Goal: Find specific page/section: Find specific page/section

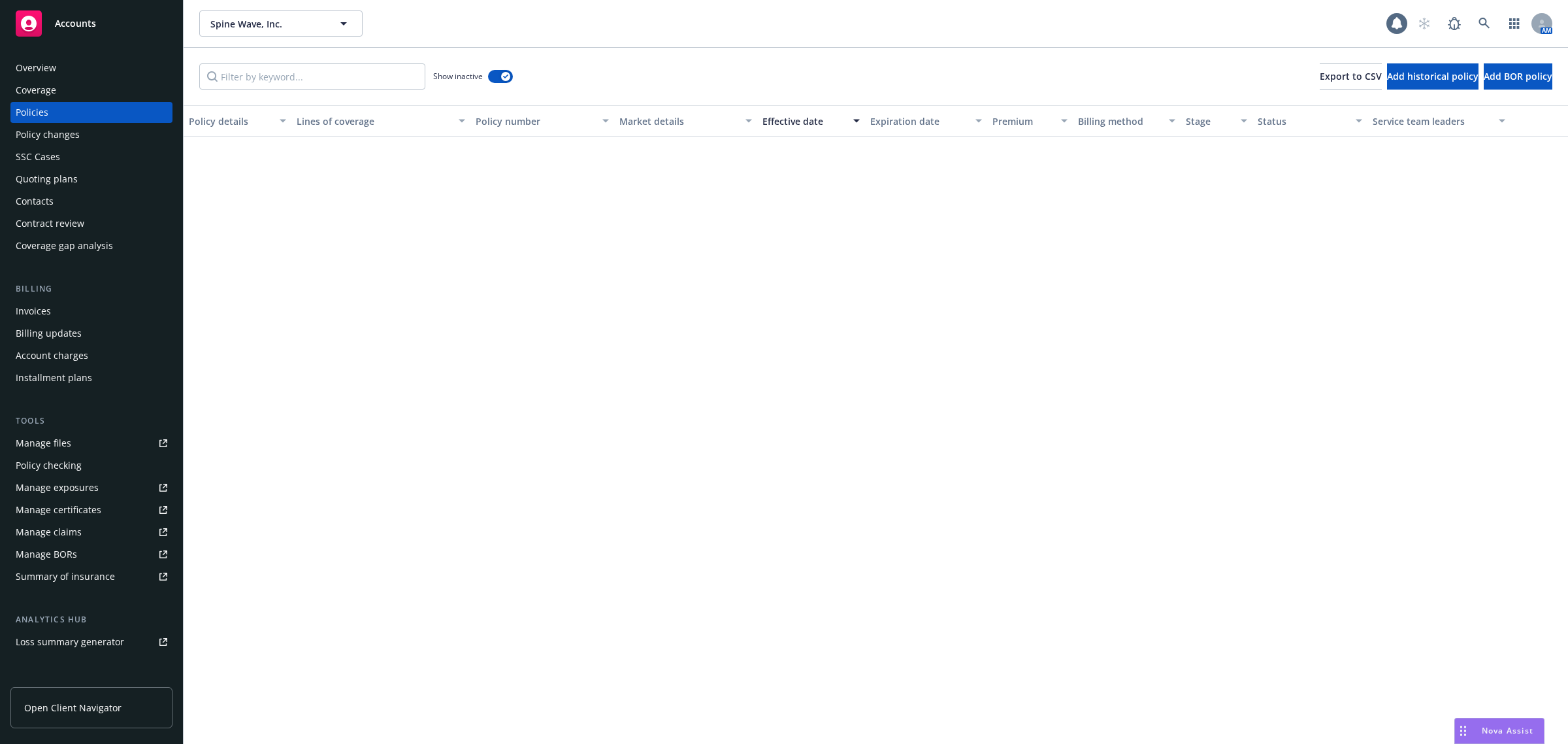
scroll to position [1144, 0]
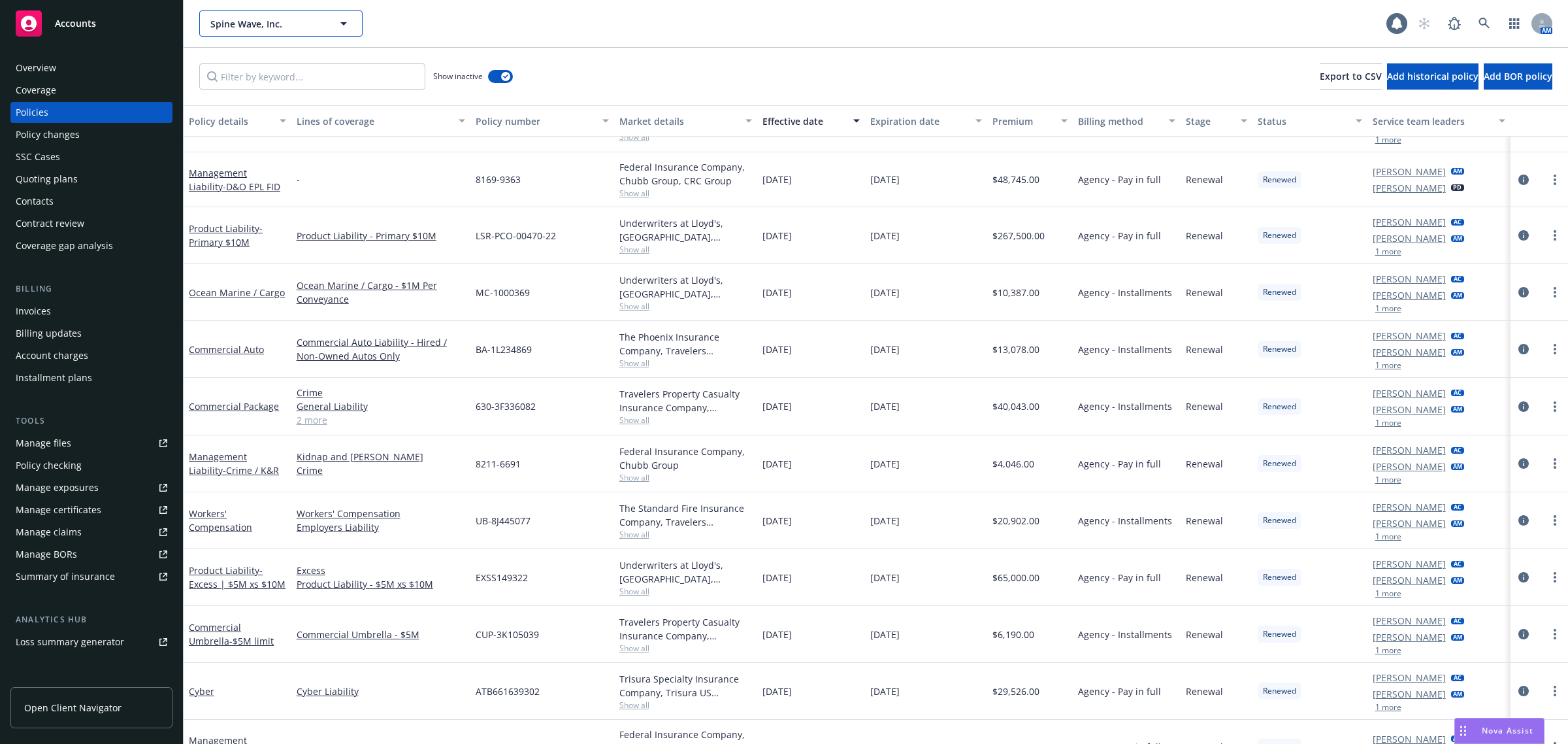
click at [274, 21] on span "Spine Wave, Inc." at bounding box center [267, 24] width 113 height 14
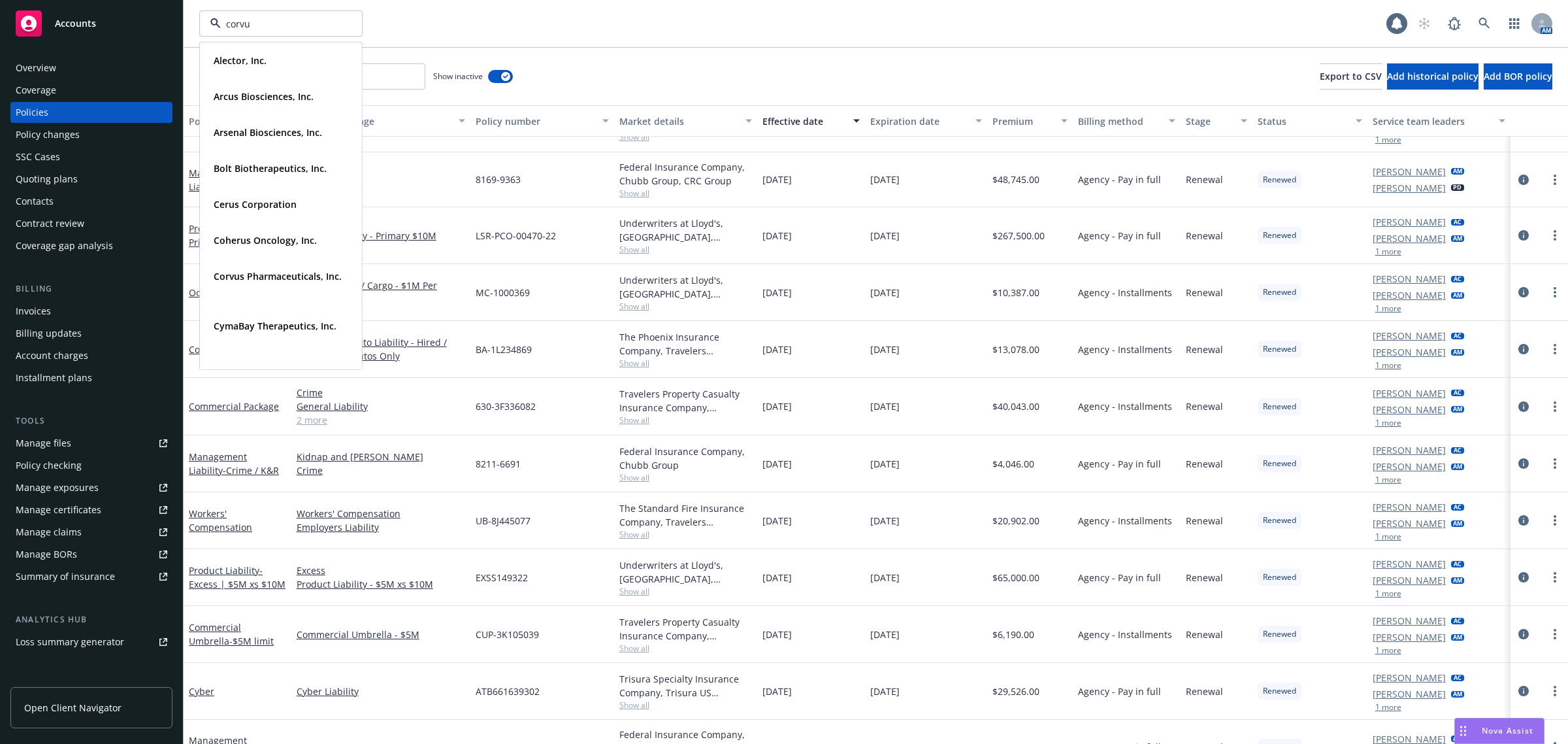
type input "corvus"
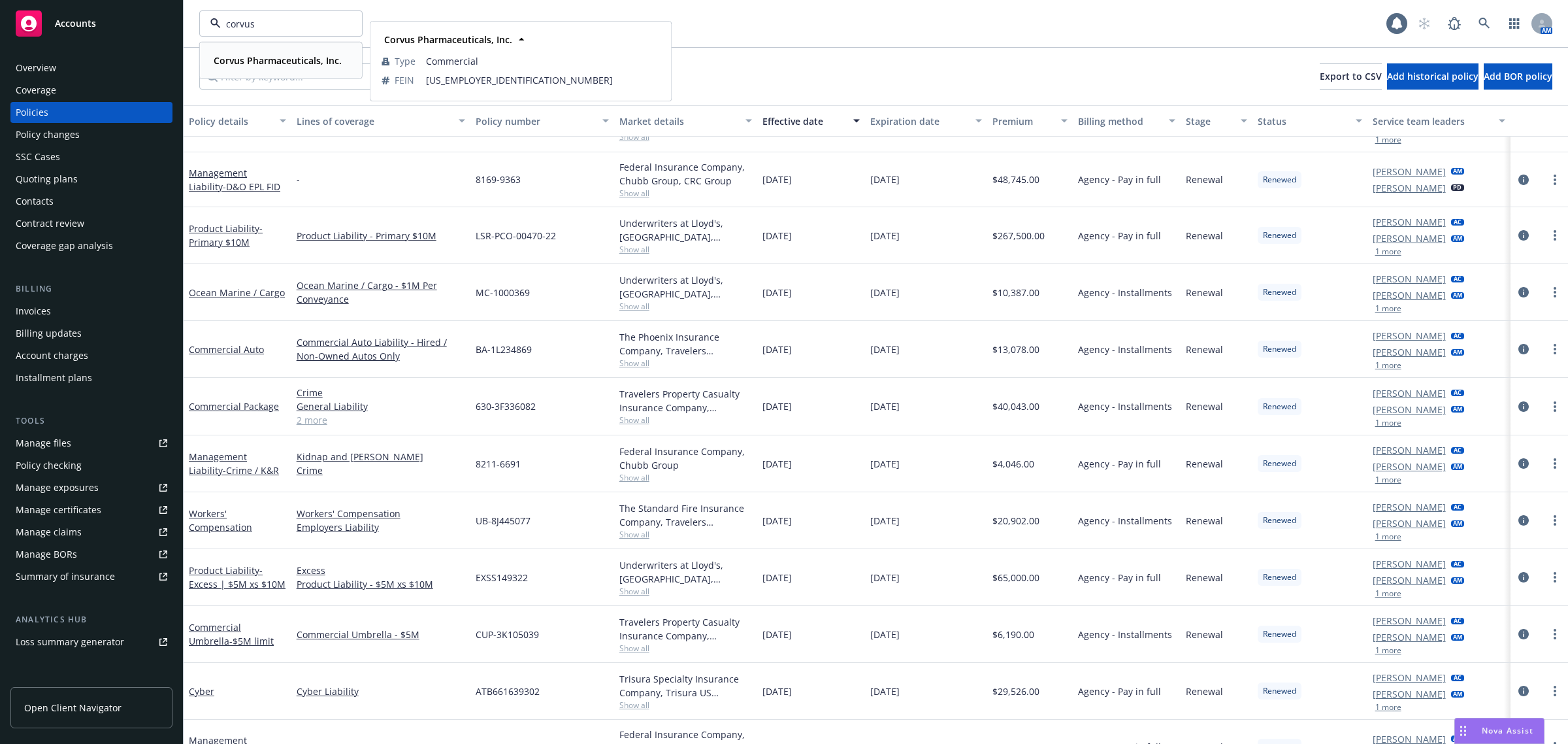
click at [280, 60] on strong "Corvus Pharmaceuticals, Inc." at bounding box center [278, 60] width 128 height 12
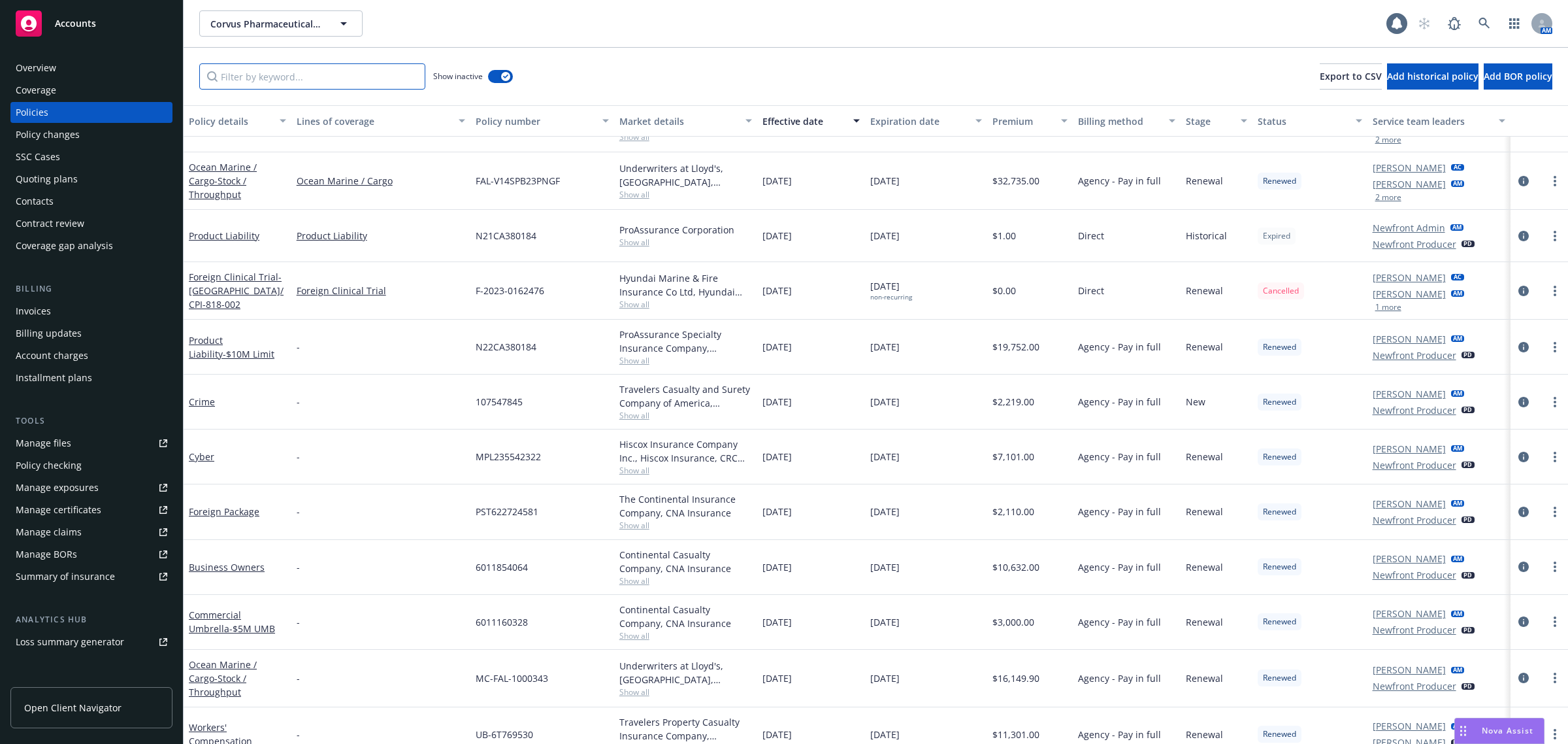
click at [245, 89] on input "Filter by keyword..." at bounding box center [313, 76] width 226 height 26
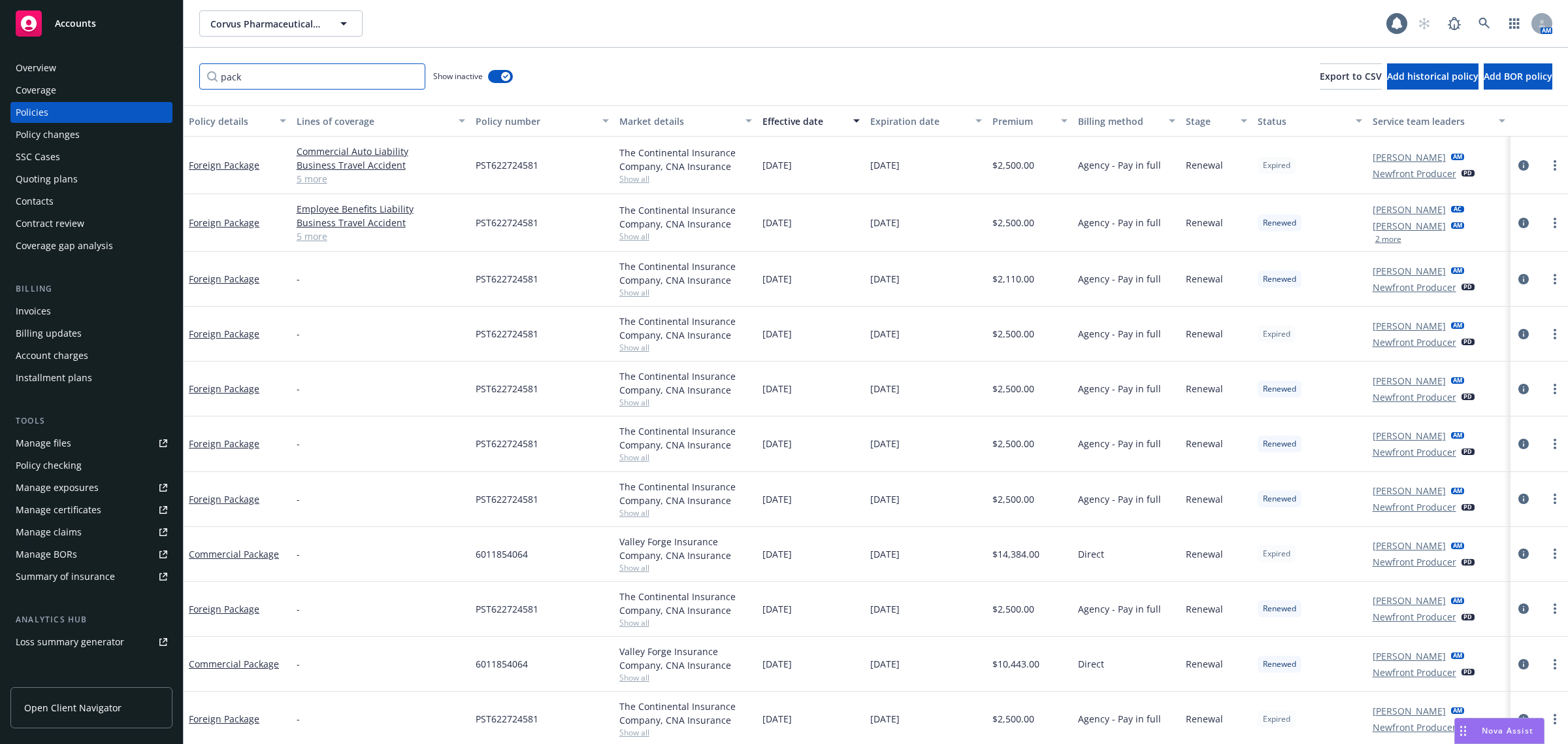
type input "pack"
